Goal: Information Seeking & Learning: Learn about a topic

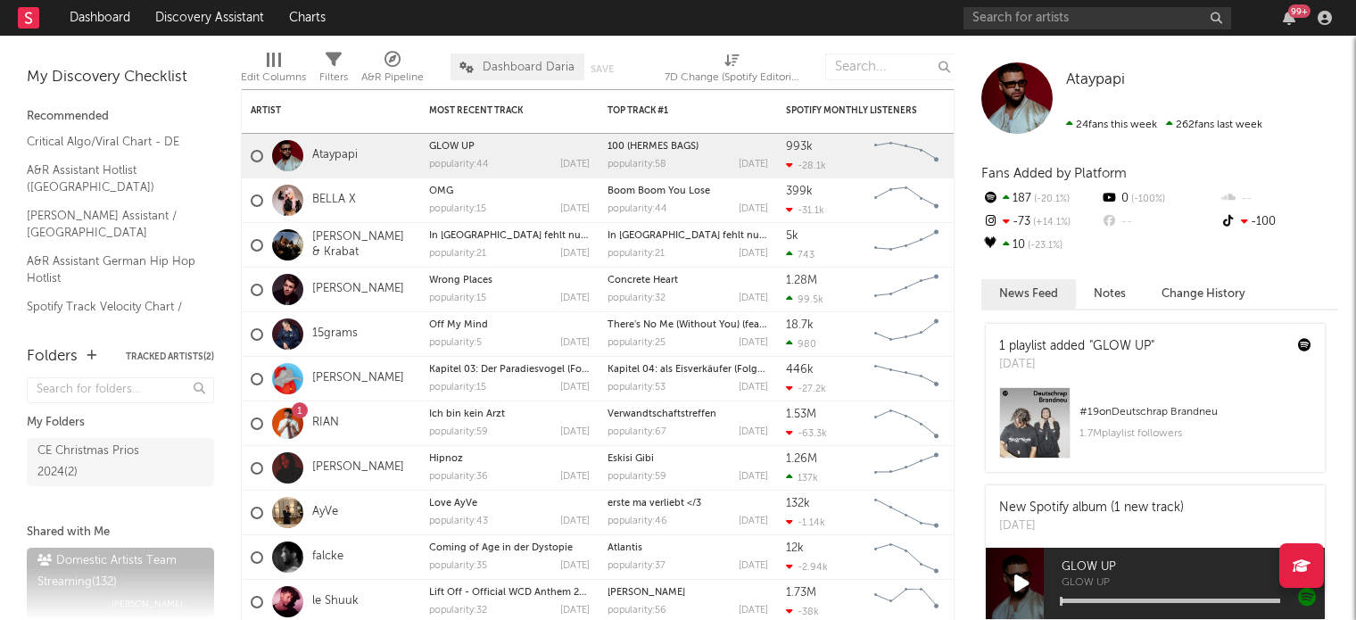
drag, startPoint x: 93, startPoint y: 47, endPoint x: 448, endPoint y: 66, distance: 355.6
click at [93, 47] on div "My Discovery Checklist Recommended Critical Algo/Viral Chart - DE A&R Assistant…" at bounding box center [120, 182] width 241 height 293
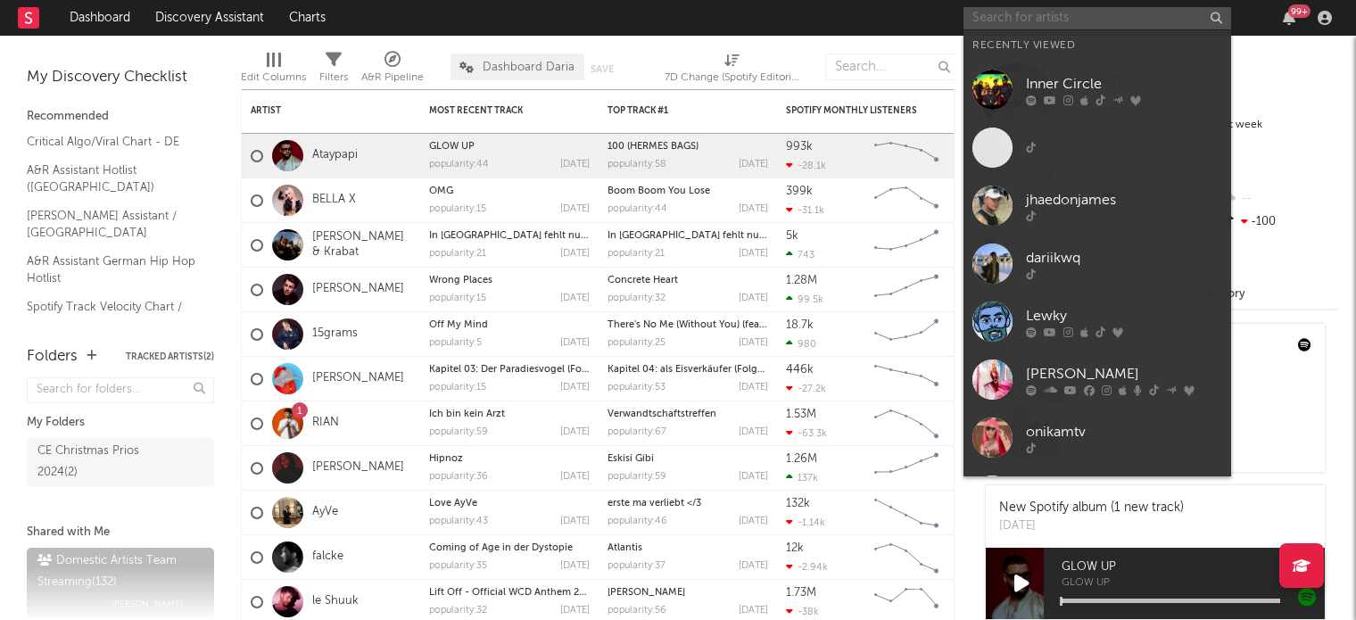
click at [1131, 23] on input "text" at bounding box center [1097, 18] width 268 height 22
paste input "Tatata (ft. [PERSON_NAME])"
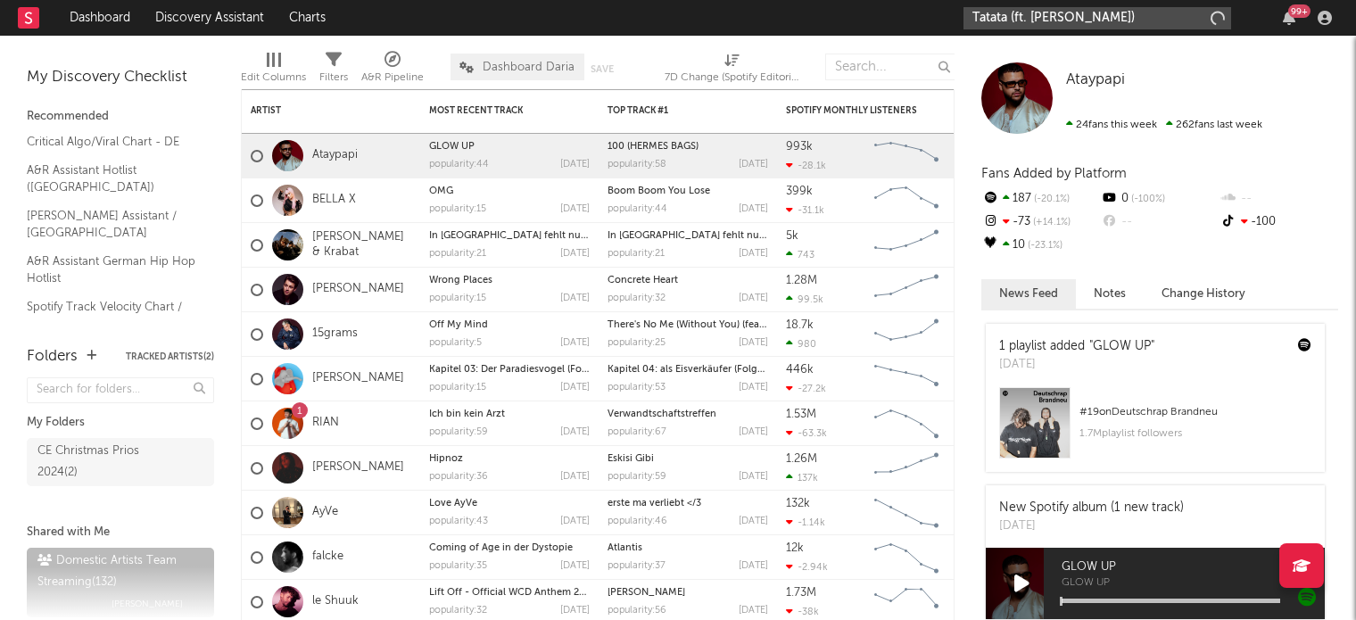
click at [1131, 23] on input "Tatata (ft. [PERSON_NAME])" at bounding box center [1097, 18] width 268 height 22
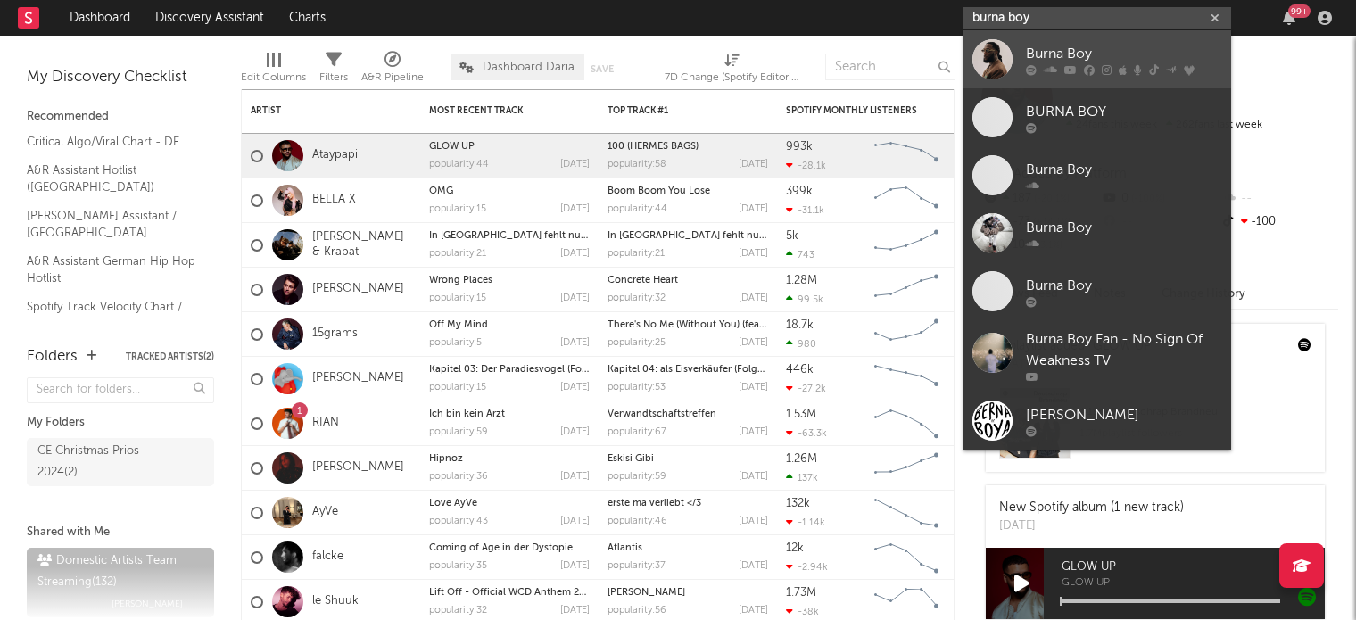
type input "burna boy"
click at [1092, 70] on icon at bounding box center [1089, 69] width 11 height 11
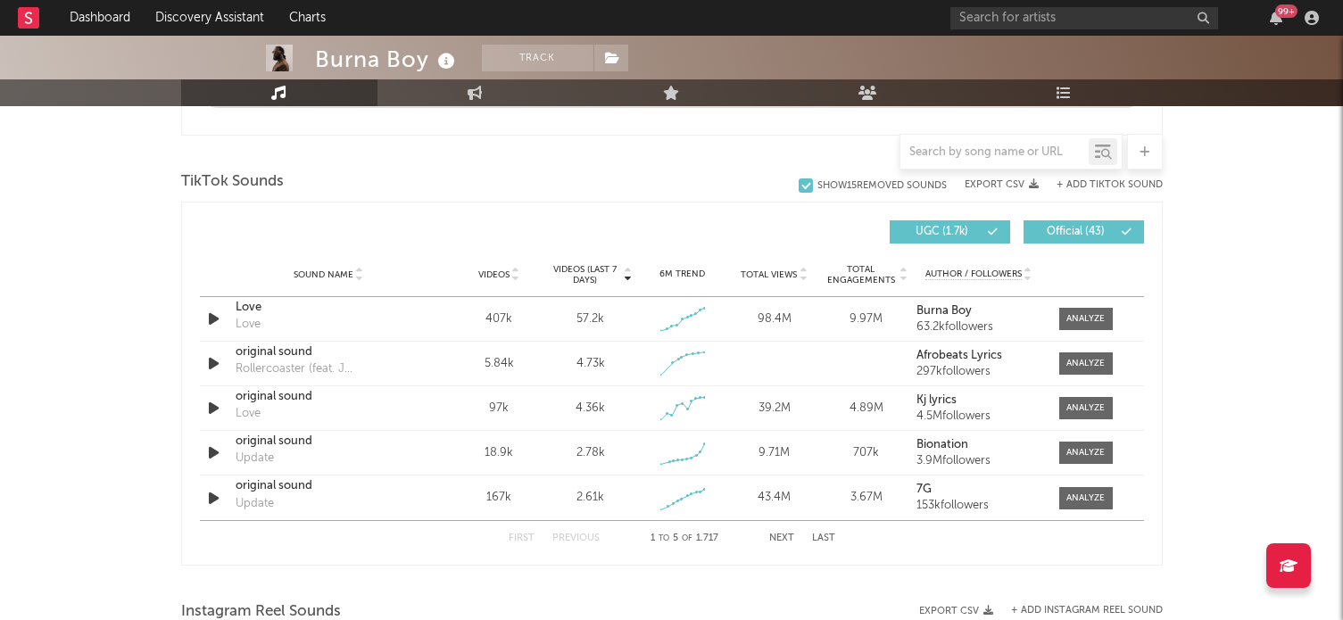
select select "6m"
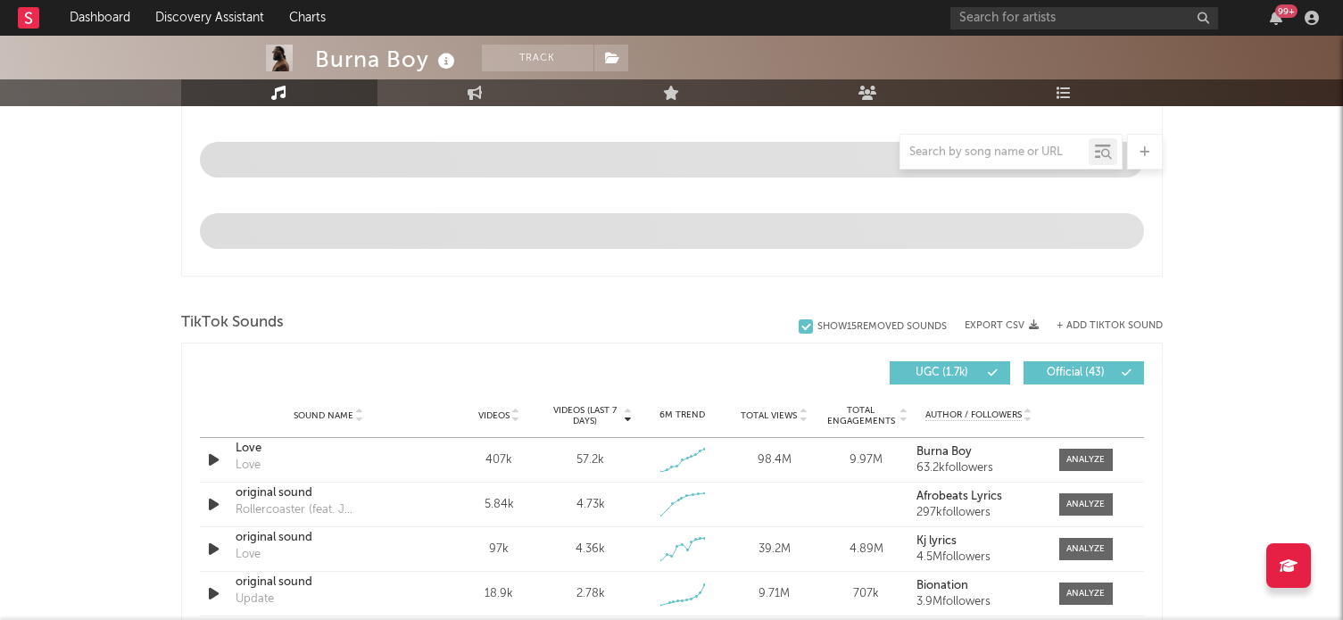
scroll to position [1122, 0]
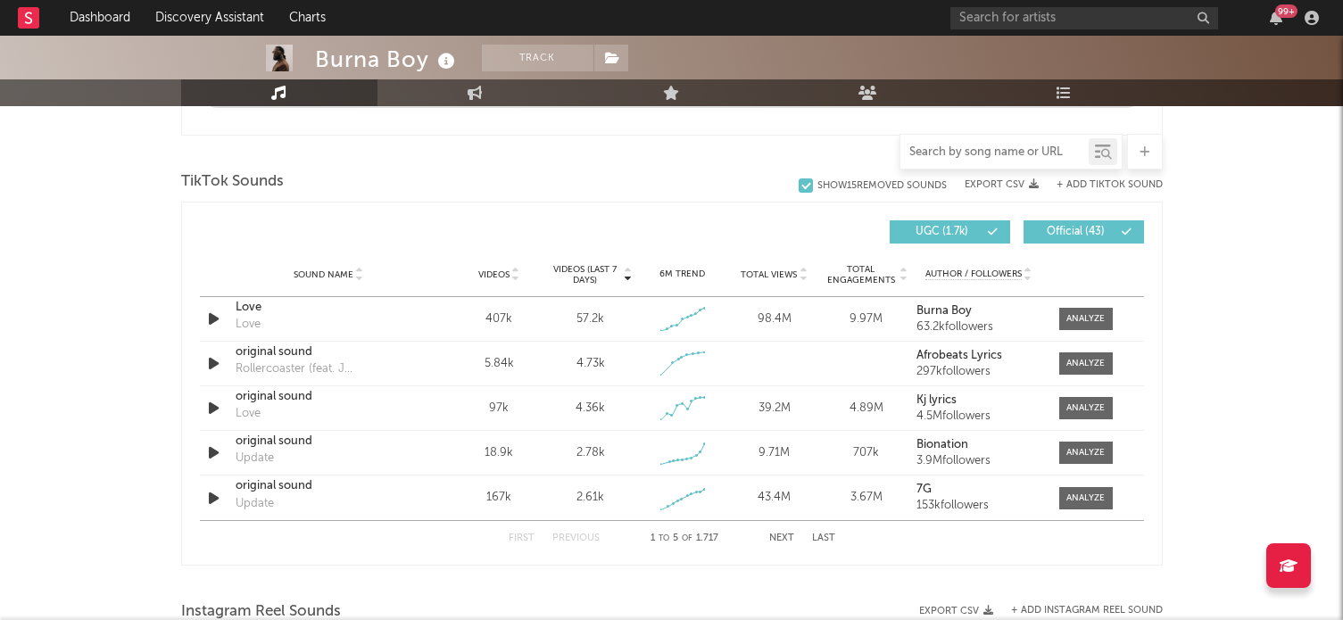
click at [990, 146] on input "text" at bounding box center [994, 152] width 188 height 14
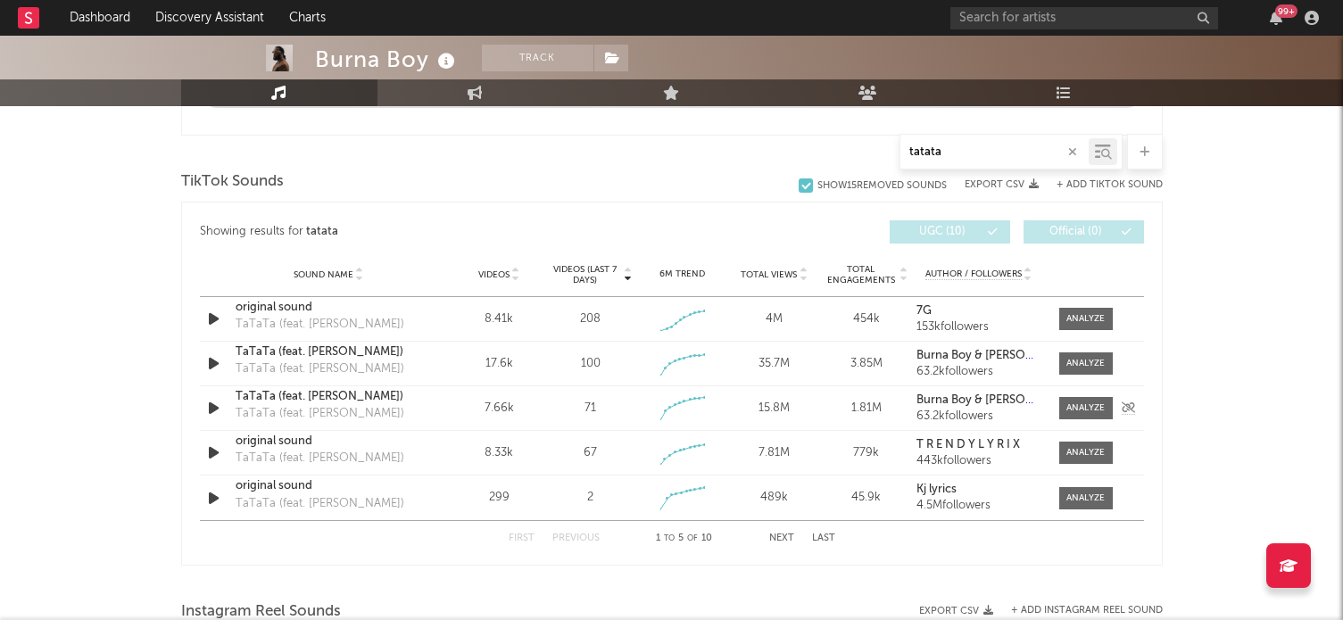
scroll to position [1212, 0]
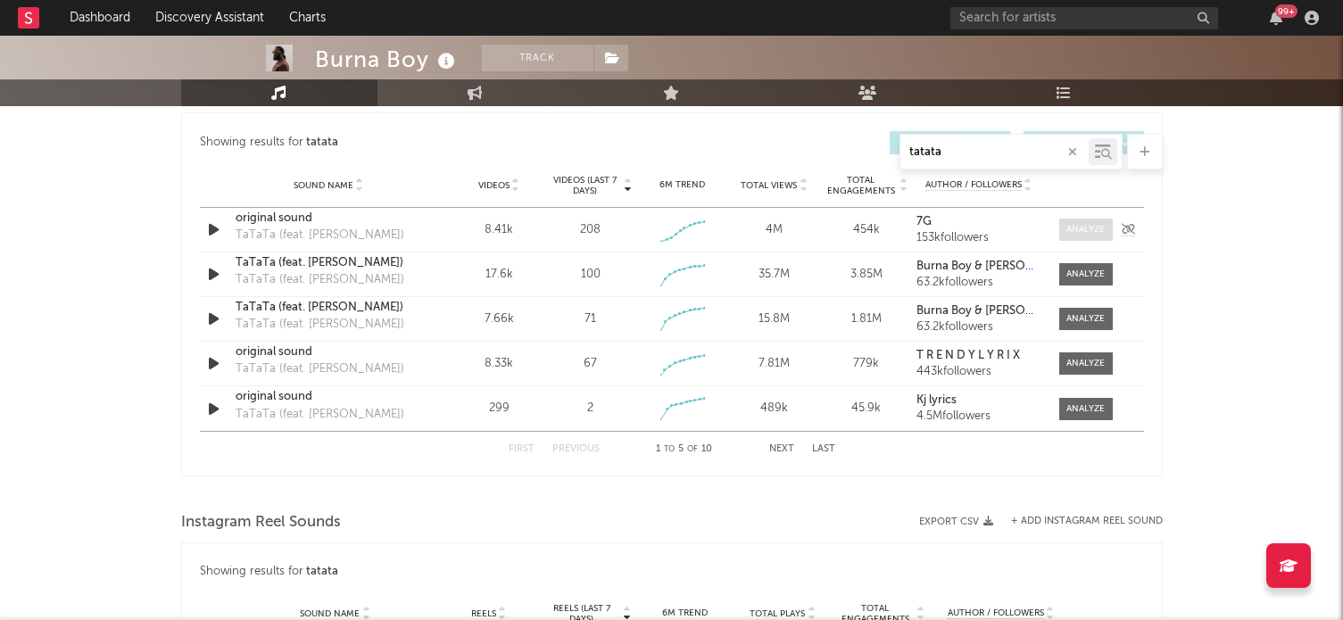
type input "tatata"
click at [1074, 225] on div at bounding box center [1085, 229] width 38 height 13
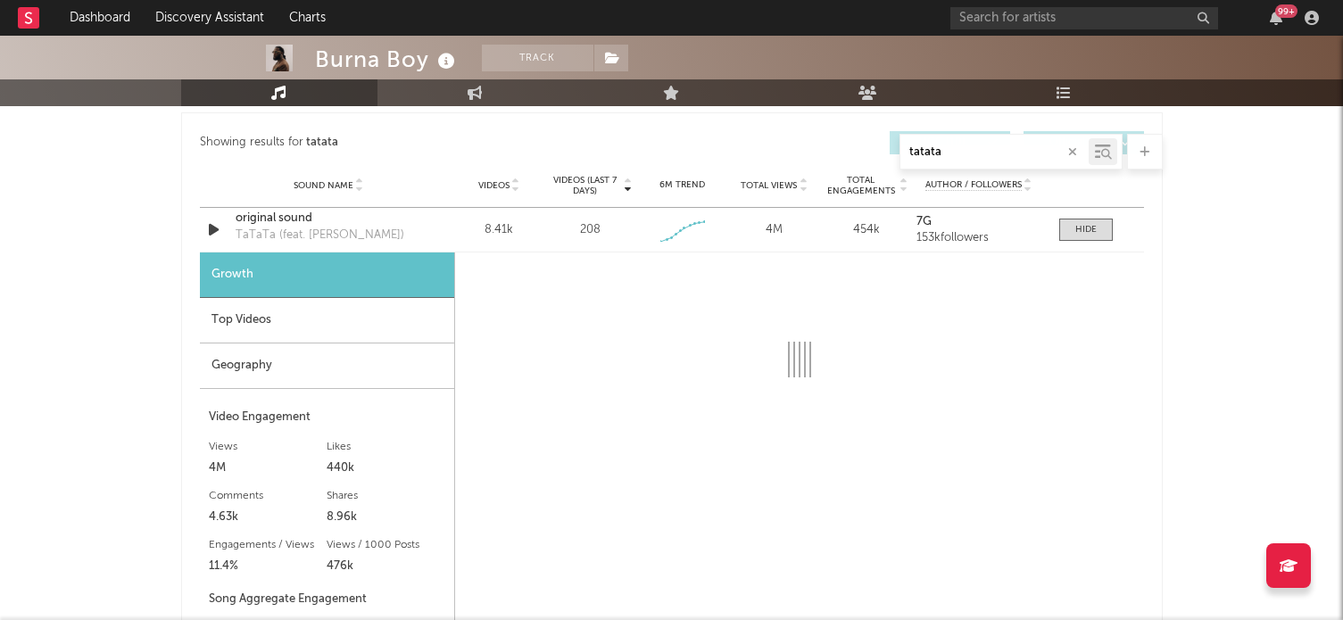
select select "1w"
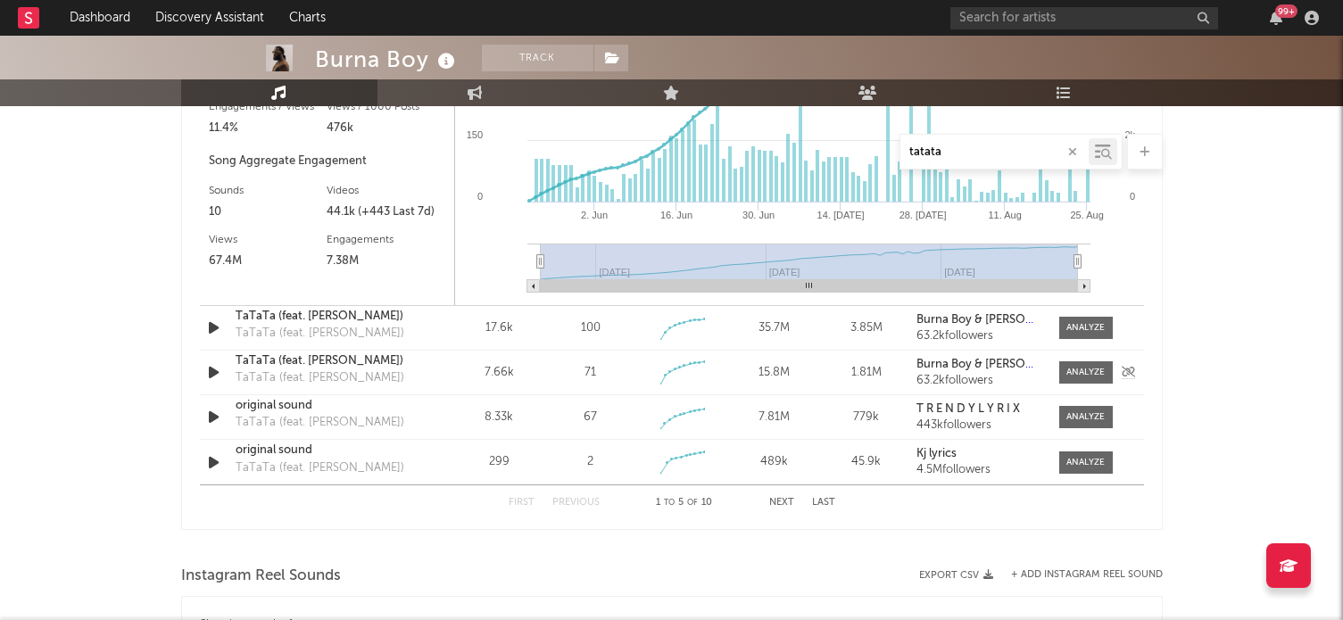
scroll to position [1409, 0]
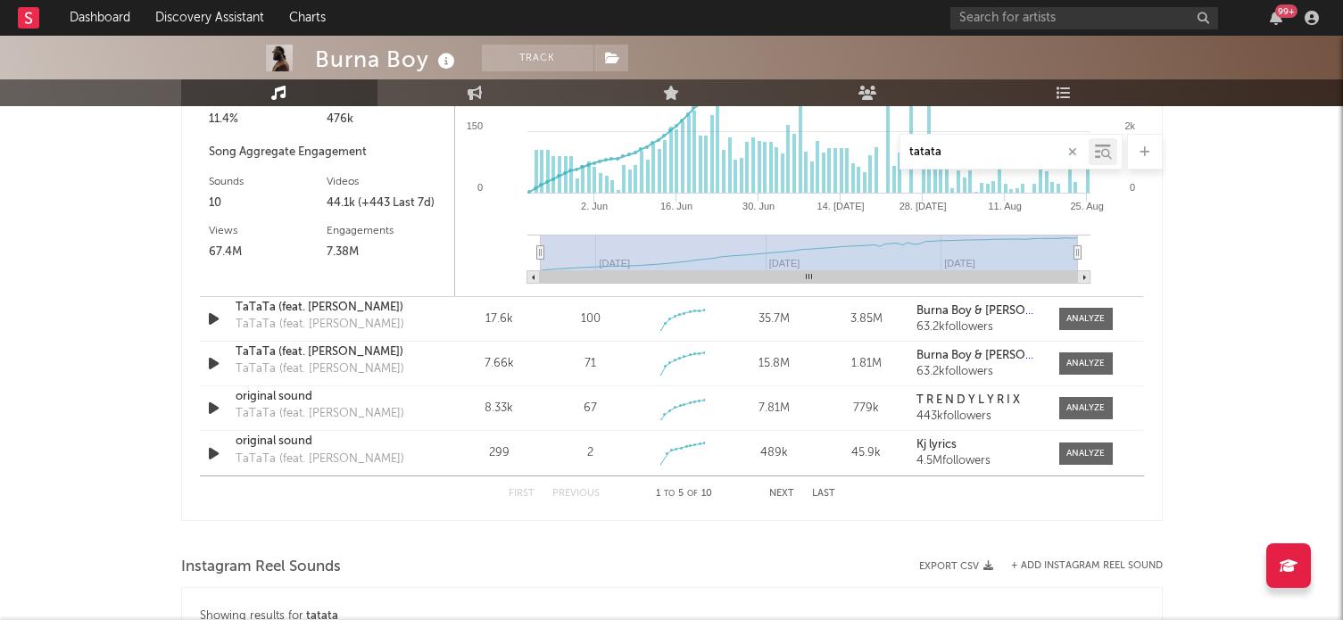
click at [790, 493] on button "Next" at bounding box center [781, 494] width 25 height 10
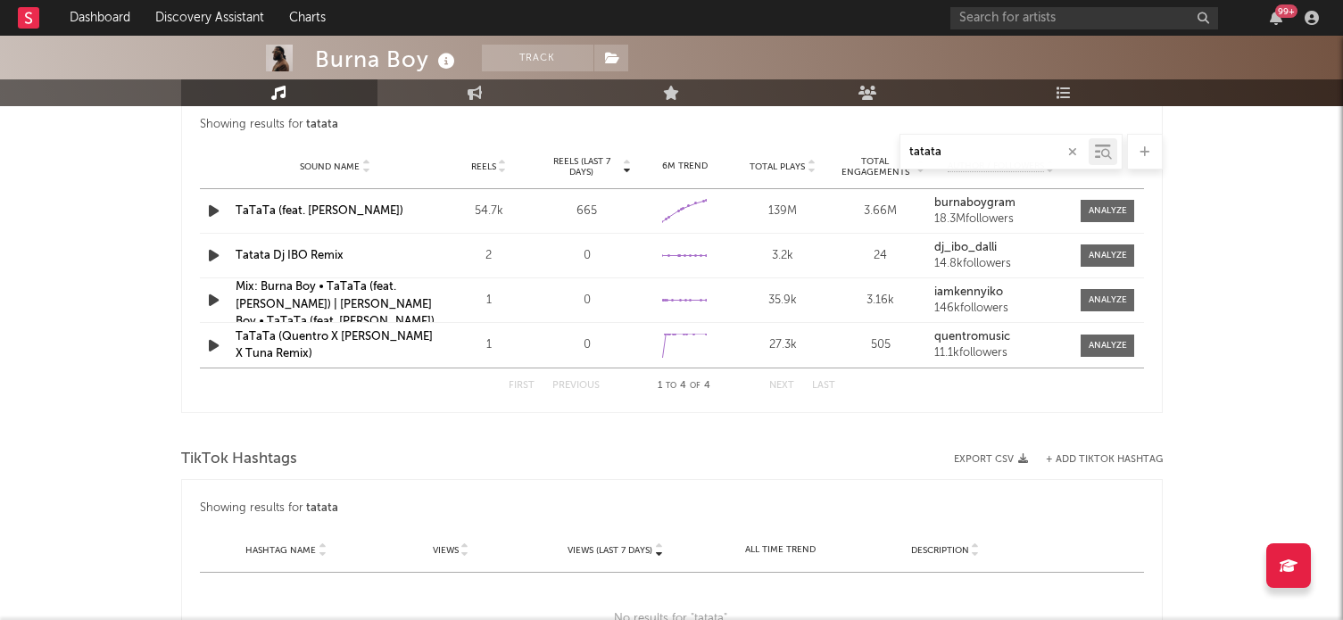
click at [1136, 351] on div at bounding box center [1106, 346] width 71 height 22
click at [1121, 349] on div at bounding box center [1107, 345] width 38 height 13
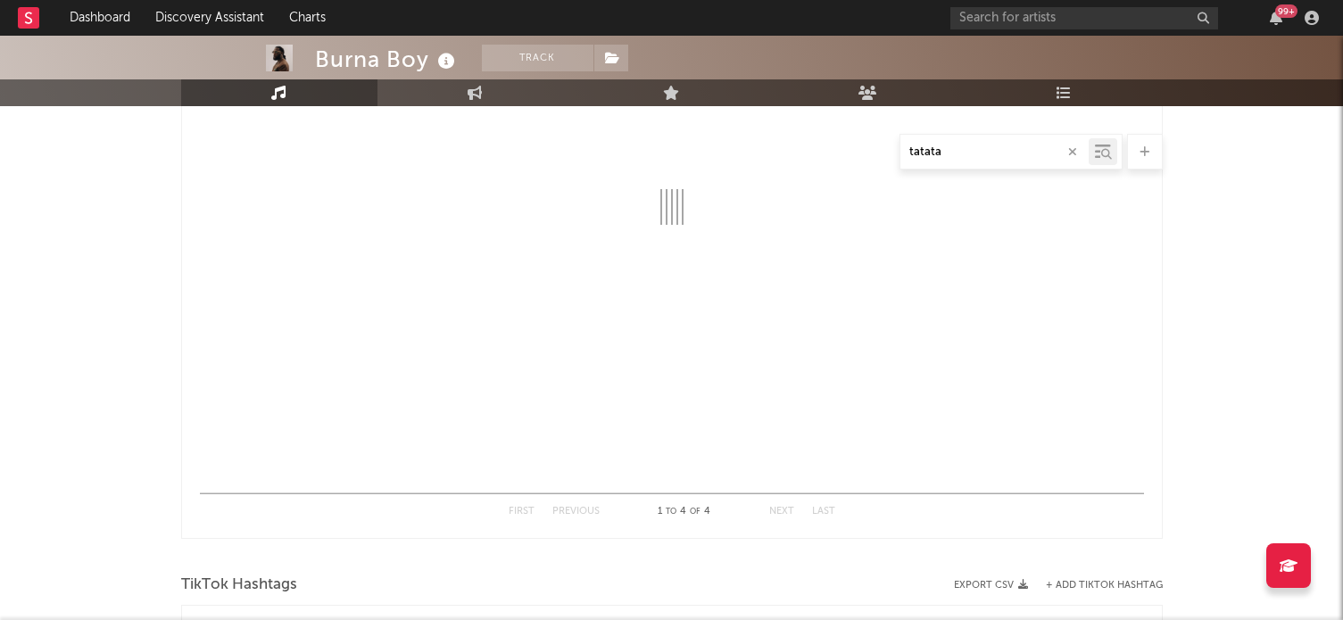
select select "1w"
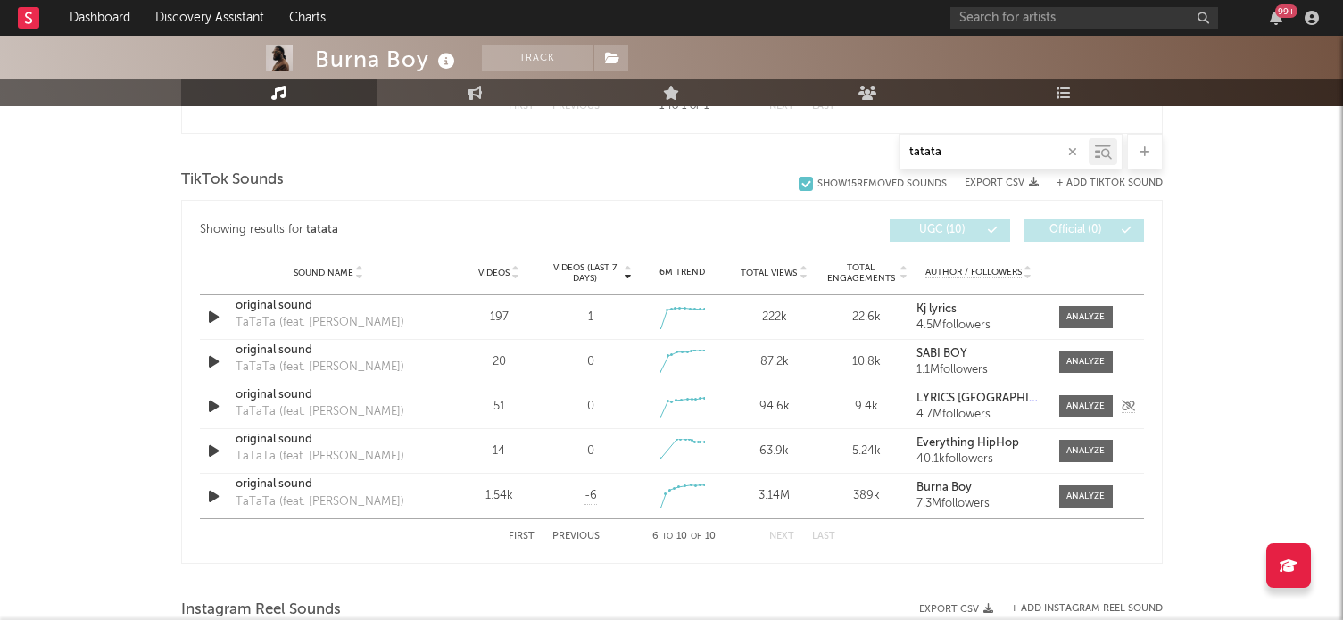
scroll to position [873, 0]
click at [572, 539] on button "Previous" at bounding box center [575, 538] width 47 height 10
select select "1w"
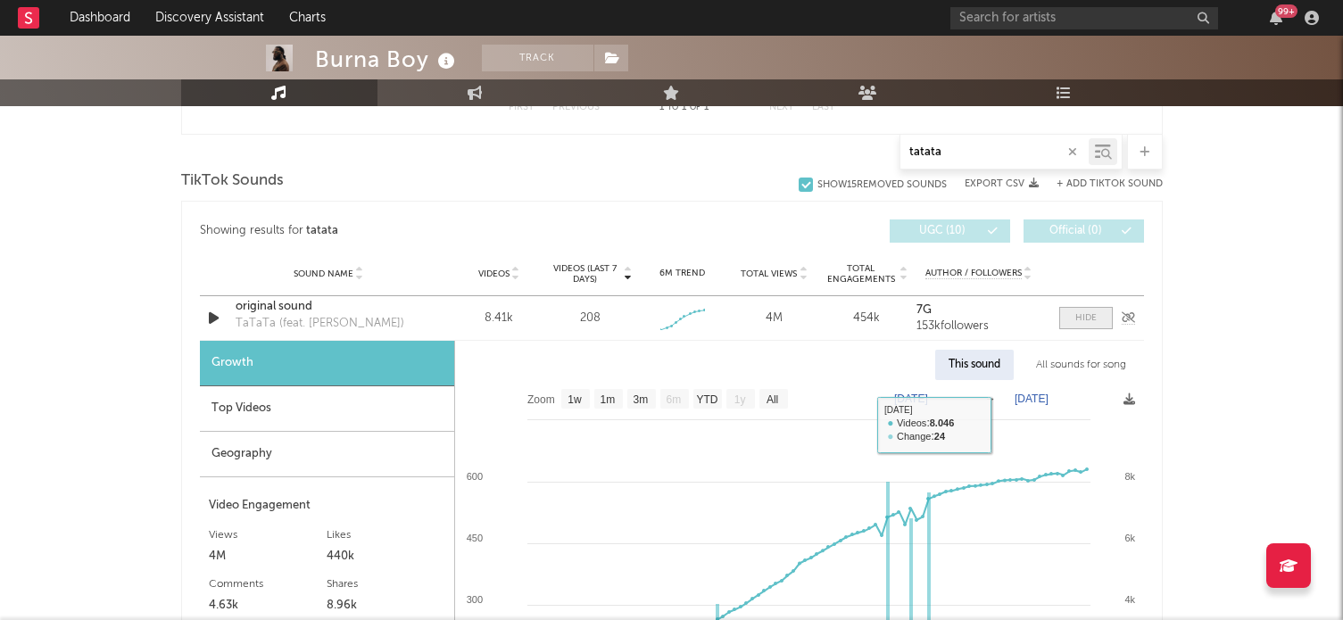
click at [1082, 320] on div at bounding box center [1085, 317] width 21 height 13
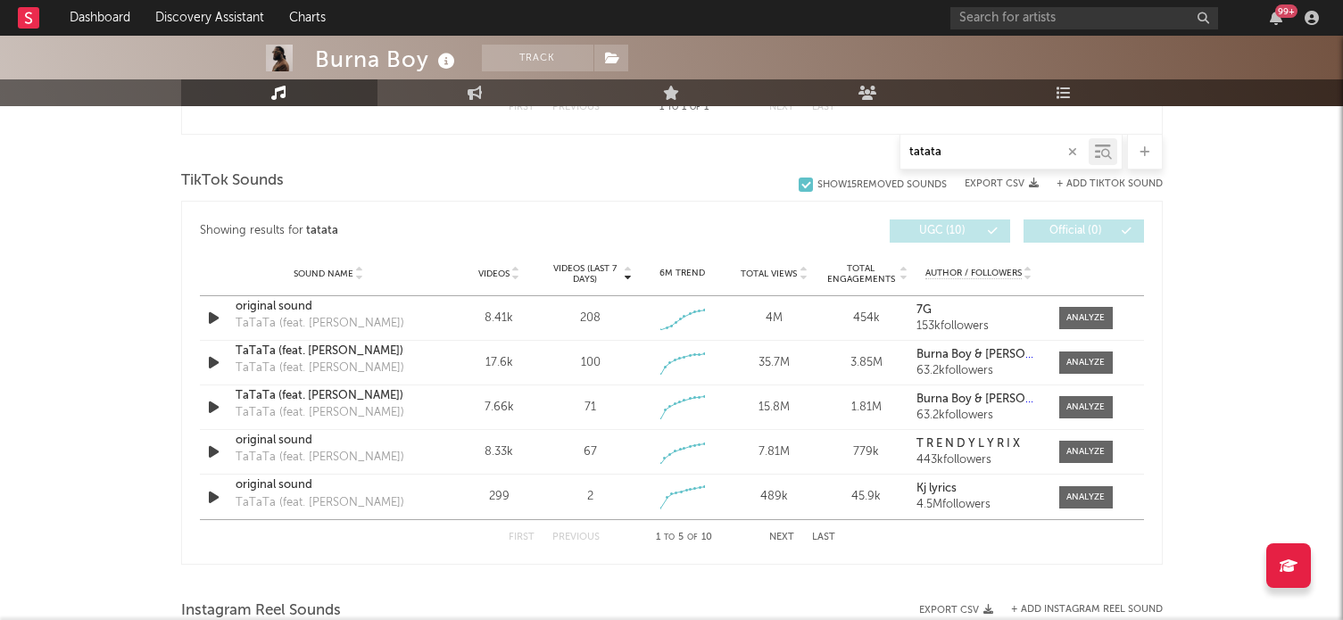
click at [954, 144] on div "tatata" at bounding box center [994, 152] width 188 height 22
click at [1073, 153] on icon "button" at bounding box center [1072, 152] width 9 height 12
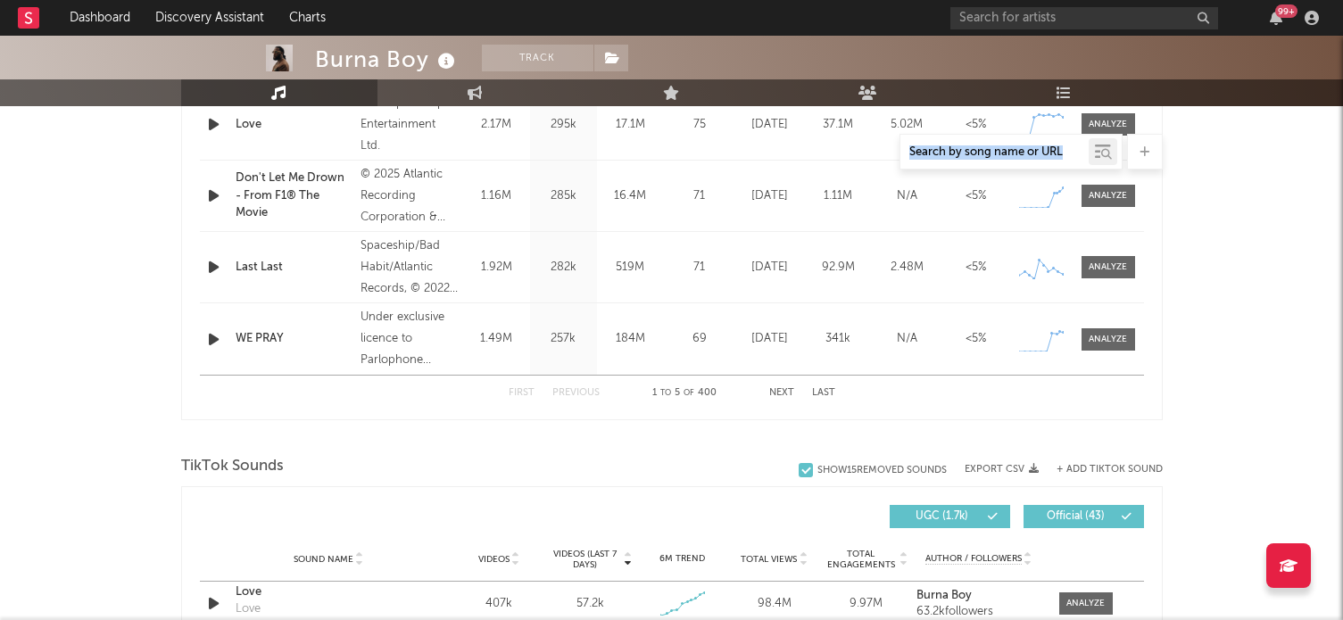
click at [1073, 153] on input "text" at bounding box center [994, 152] width 188 height 14
type input "love"
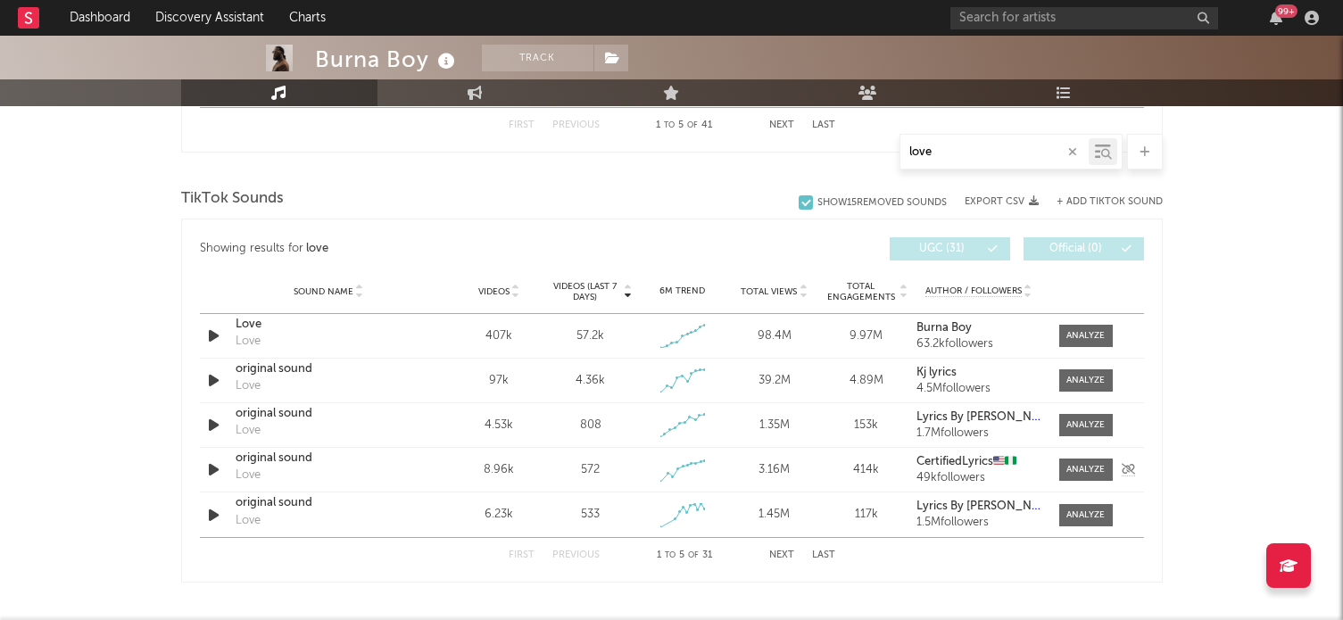
scroll to position [1230, 0]
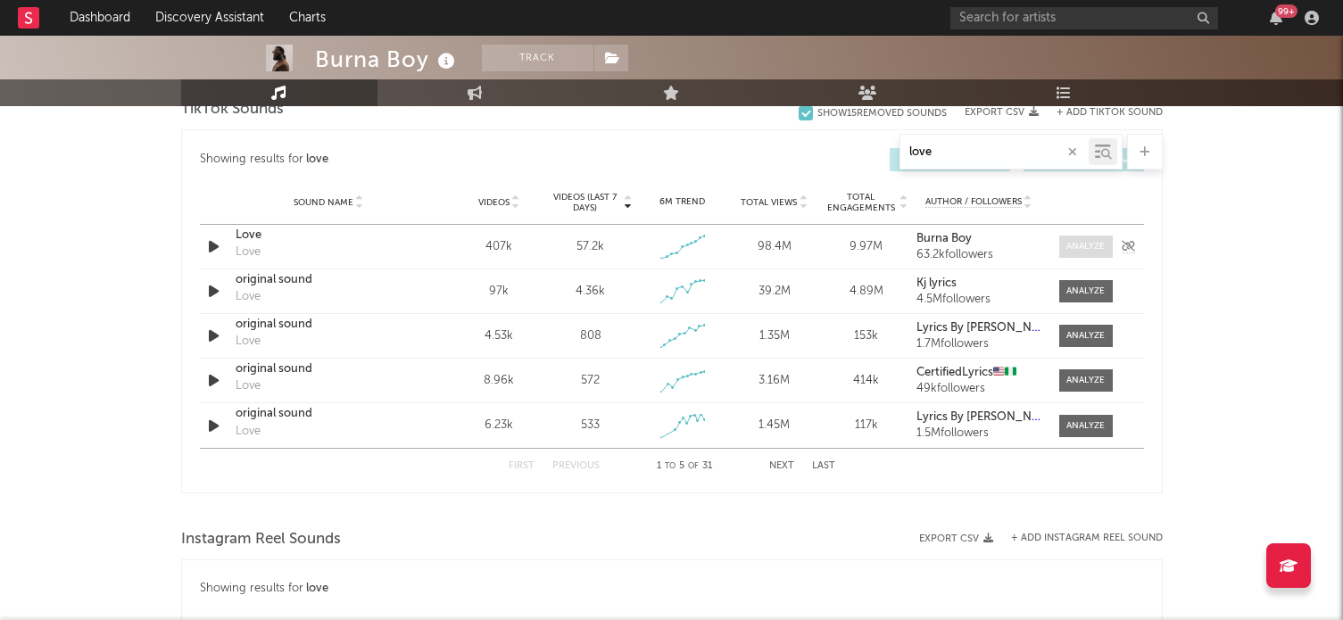
click at [1099, 245] on div at bounding box center [1085, 246] width 38 height 13
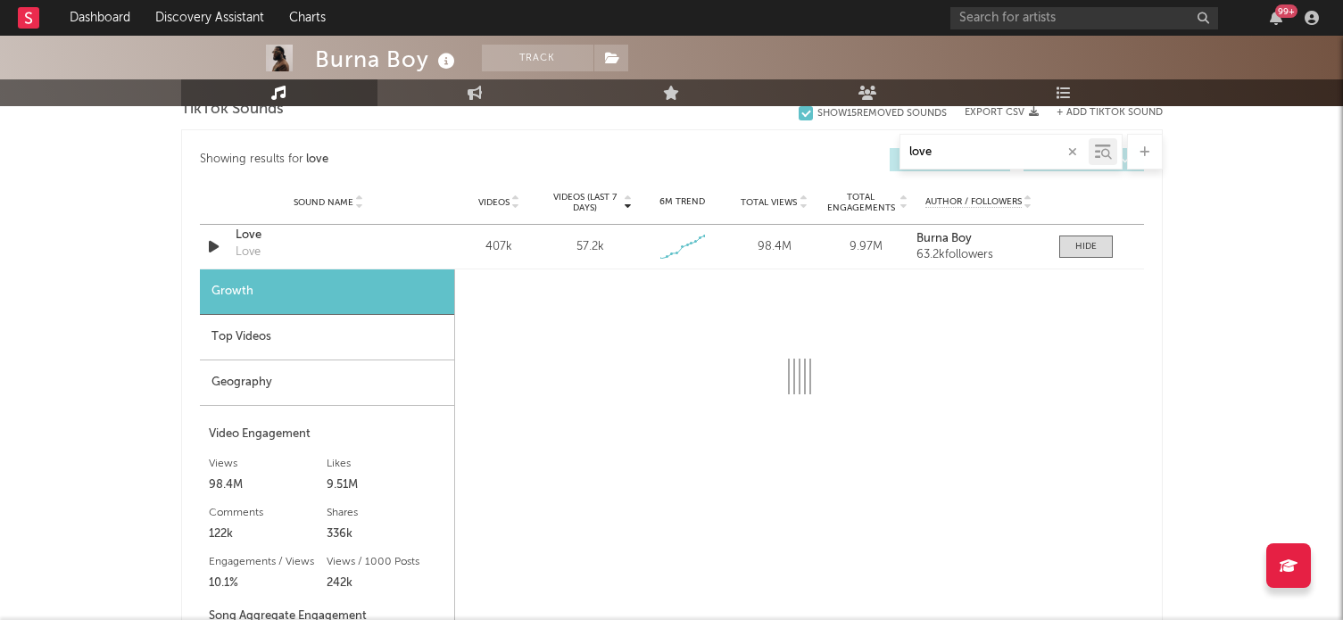
select select "1w"
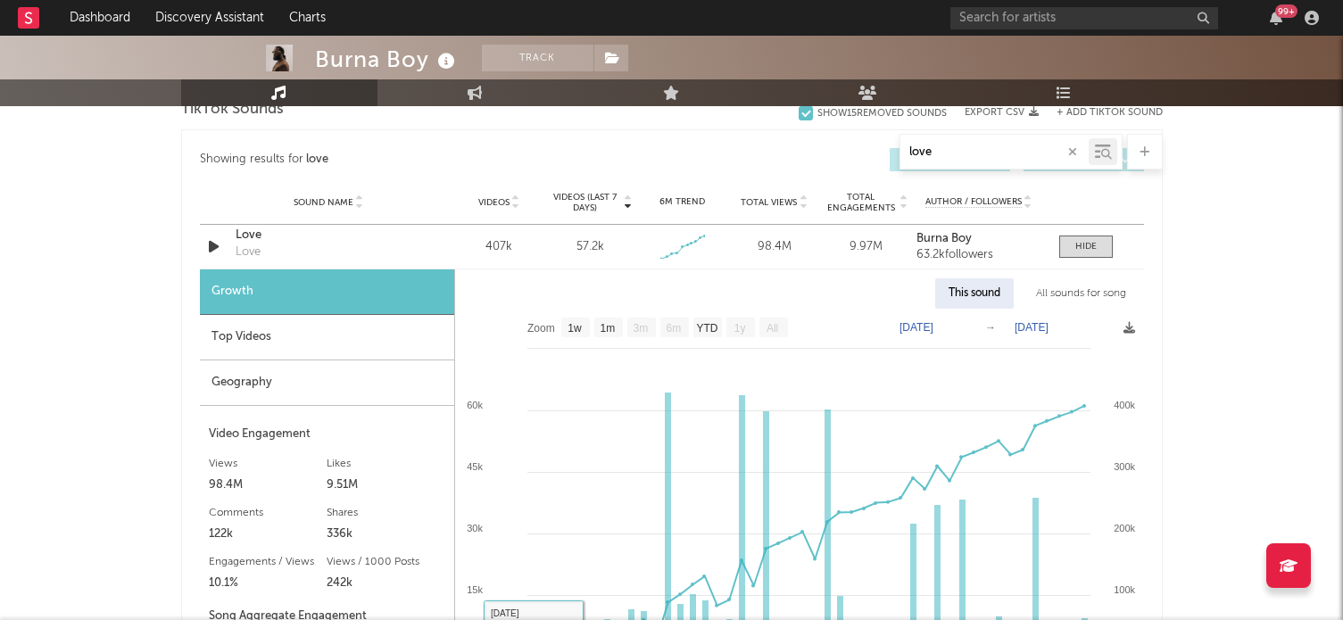
click at [298, 356] on div "Top Videos" at bounding box center [327, 337] width 254 height 45
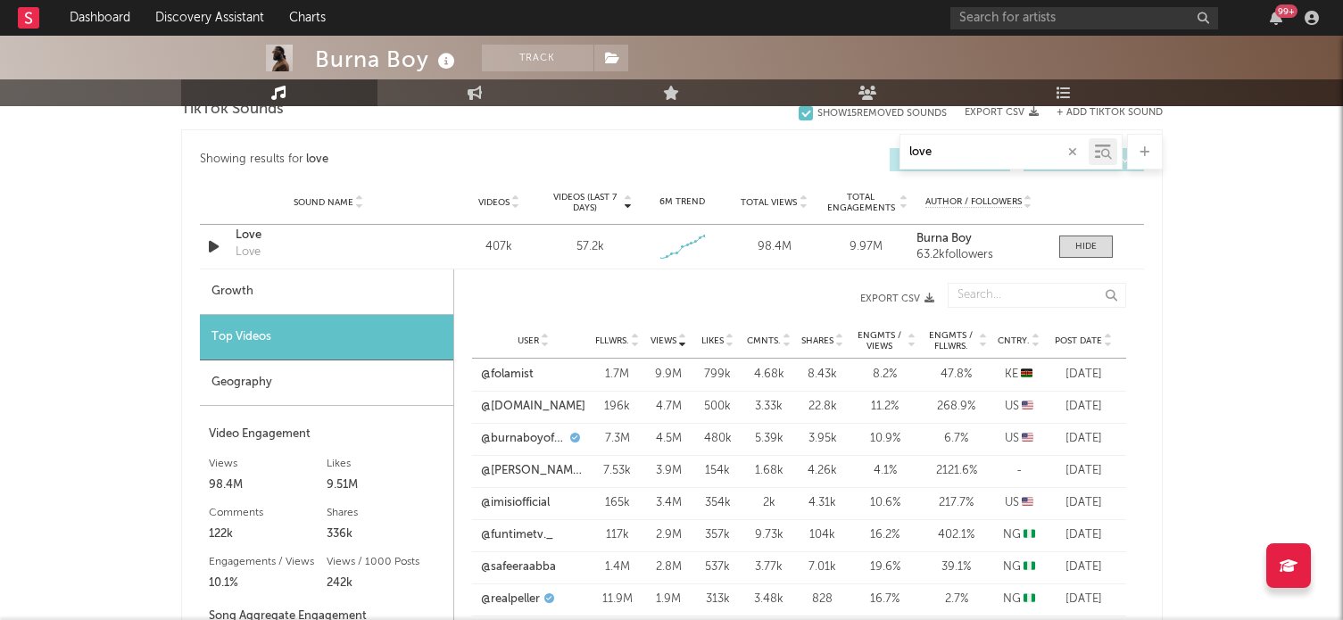
click at [306, 373] on div "Geography" at bounding box center [326, 382] width 253 height 45
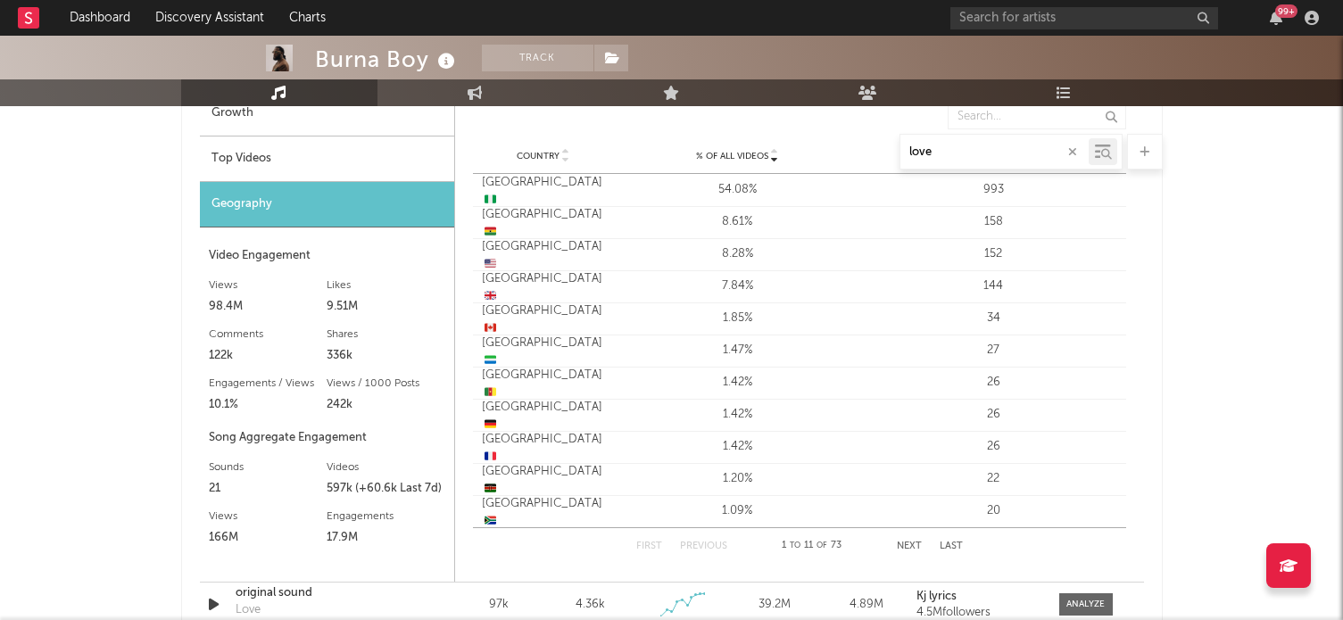
scroll to position [1319, 0]
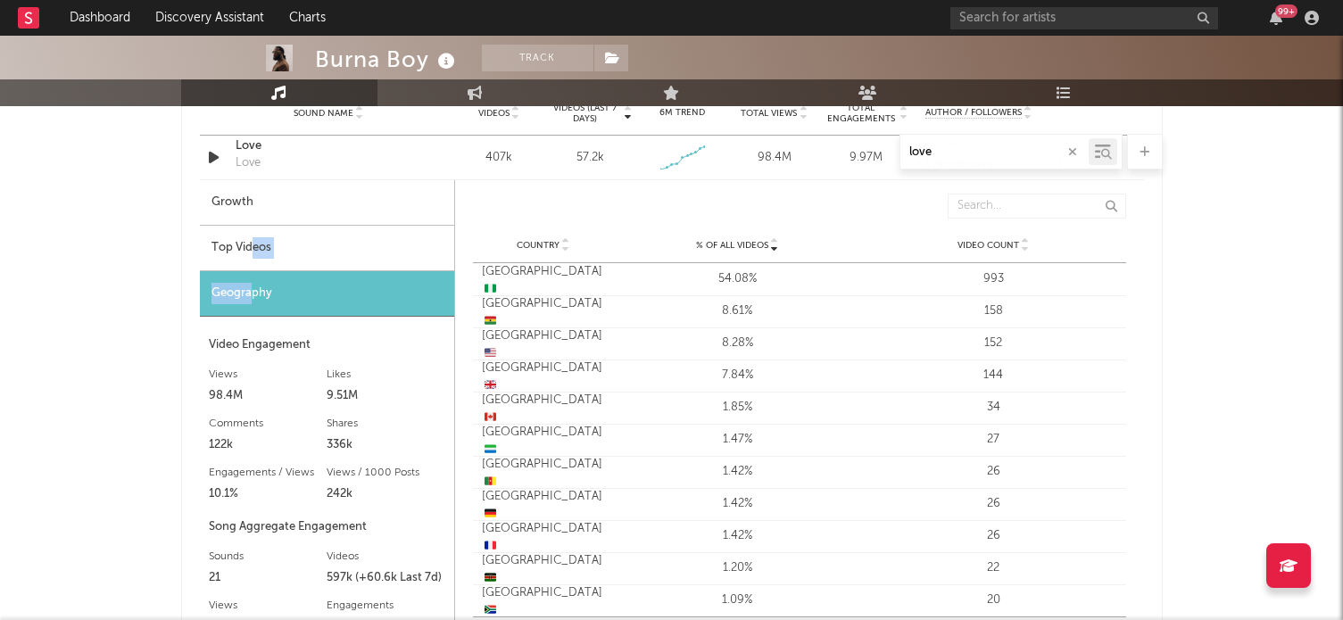
click at [254, 270] on div "Growth Top Videos Geography Video Engagement Views 98.4M Likes 9.51M Likes 9.51…" at bounding box center [327, 425] width 255 height 491
click at [256, 262] on div "Top Videos" at bounding box center [327, 248] width 254 height 45
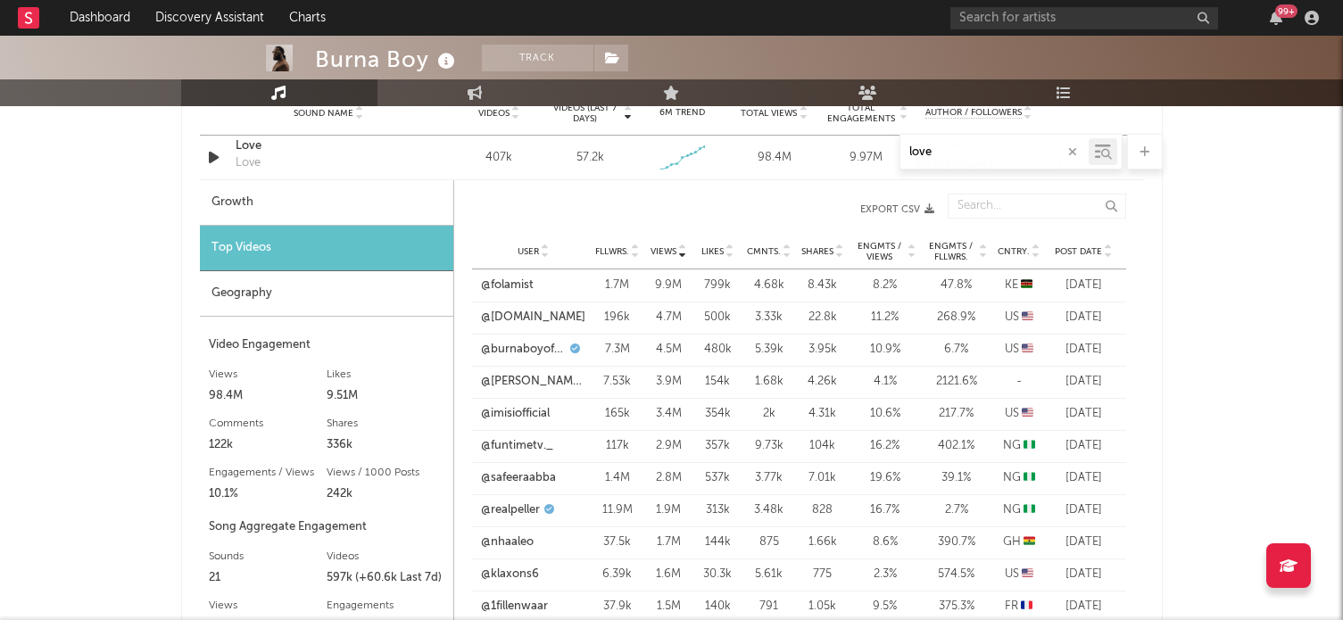
click at [1109, 263] on div "User Fllwrs. Views Likes Cmnts. Shares Engmts / Views Engmts / Fllwrs. Cntry. P…" at bounding box center [799, 252] width 654 height 36
click at [1110, 259] on div "User Fllwrs. Views Likes Cmnts. Shares Engmts / Views Engmts / Fllwrs. Cntry. P…" at bounding box center [799, 252] width 654 height 36
click at [1107, 257] on icon at bounding box center [1108, 255] width 9 height 7
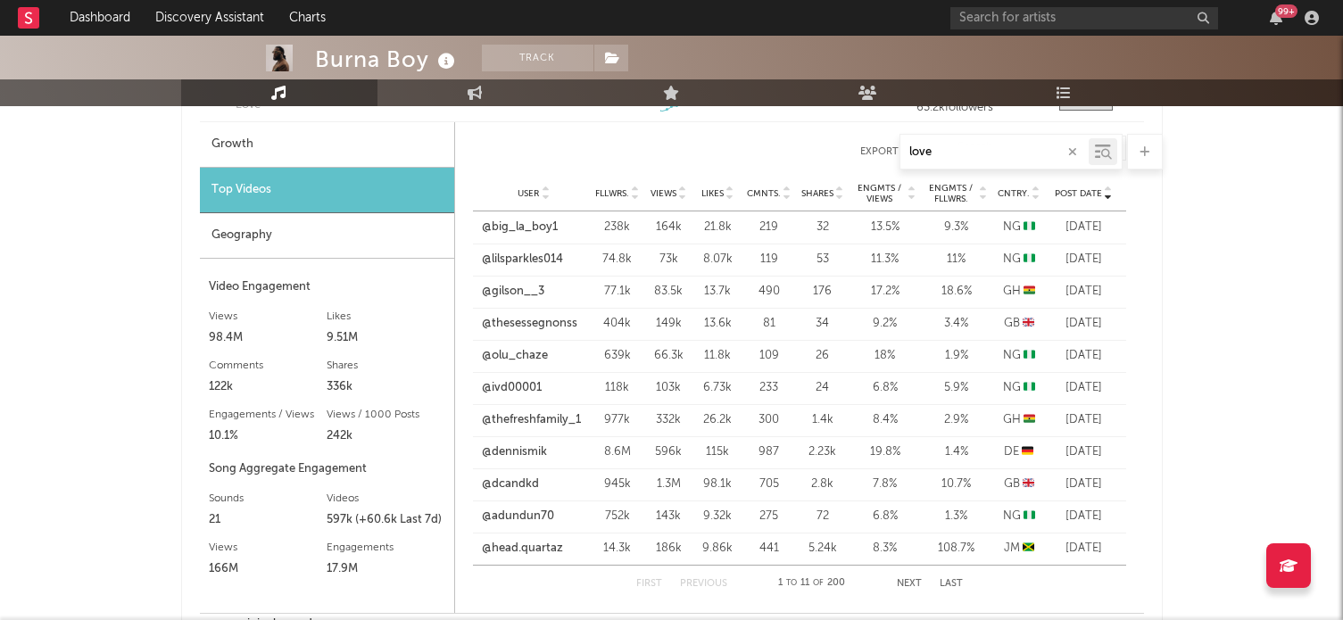
scroll to position [1409, 0]
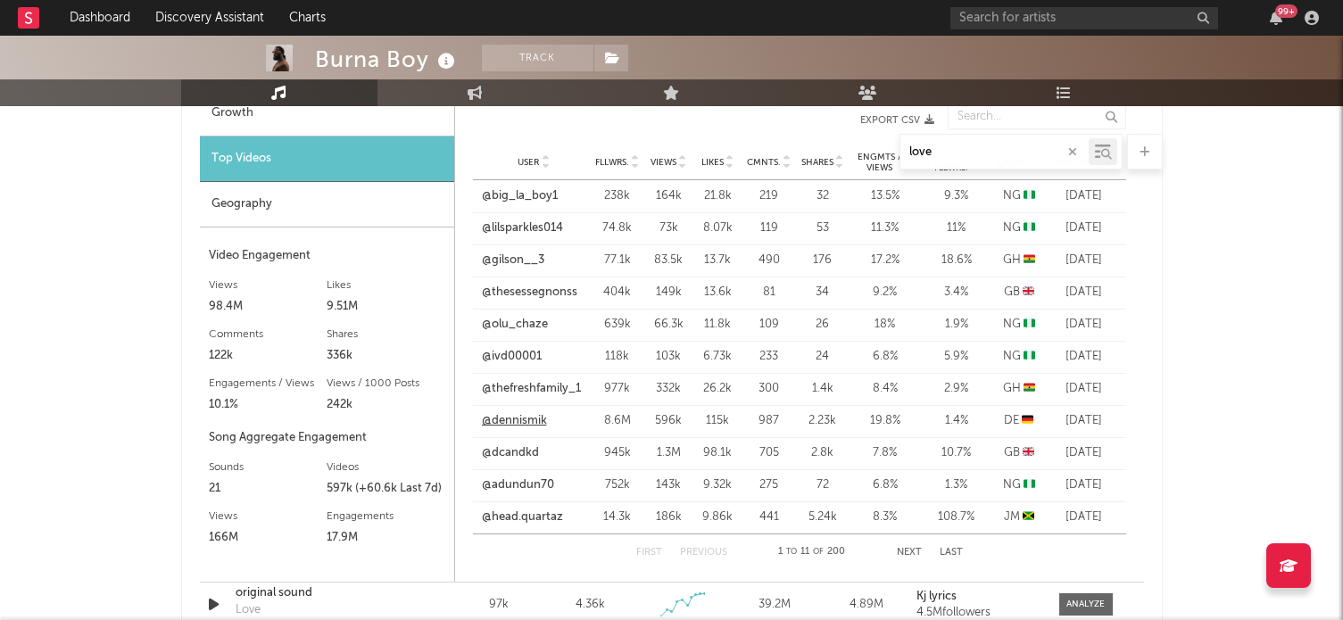
click at [517, 425] on link "@dennismik" at bounding box center [514, 421] width 65 height 18
click at [912, 549] on button "Next" at bounding box center [909, 553] width 25 height 10
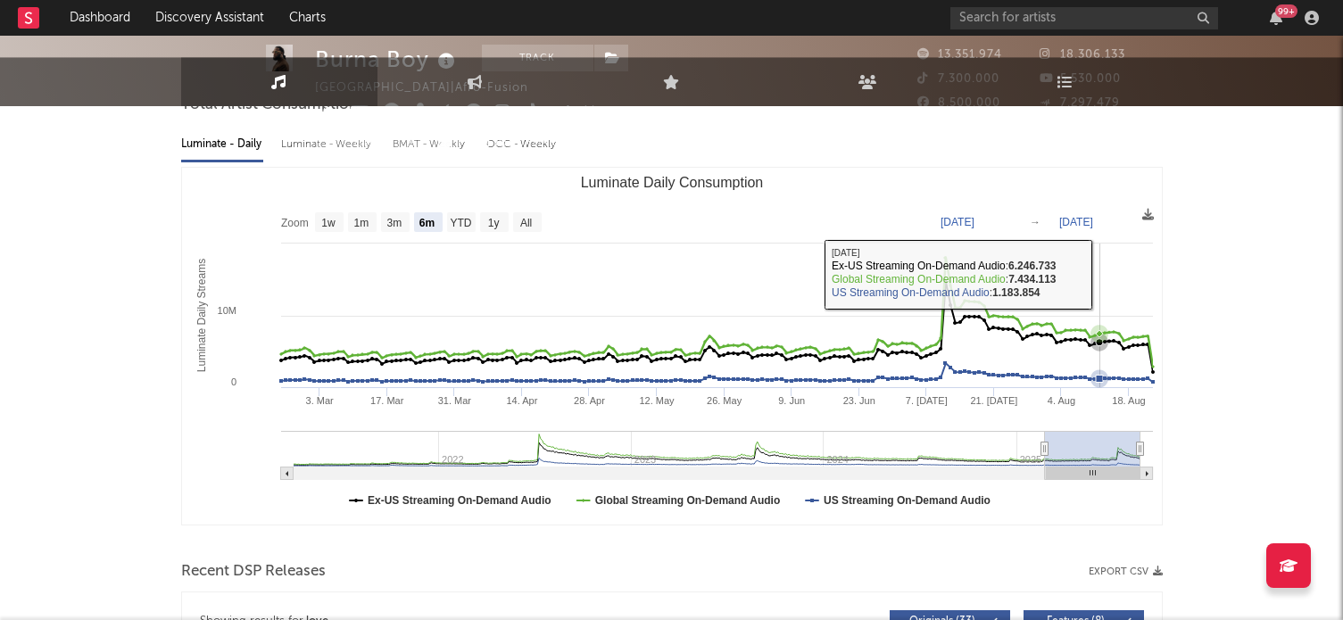
scroll to position [0, 0]
